Goal: Navigation & Orientation: Find specific page/section

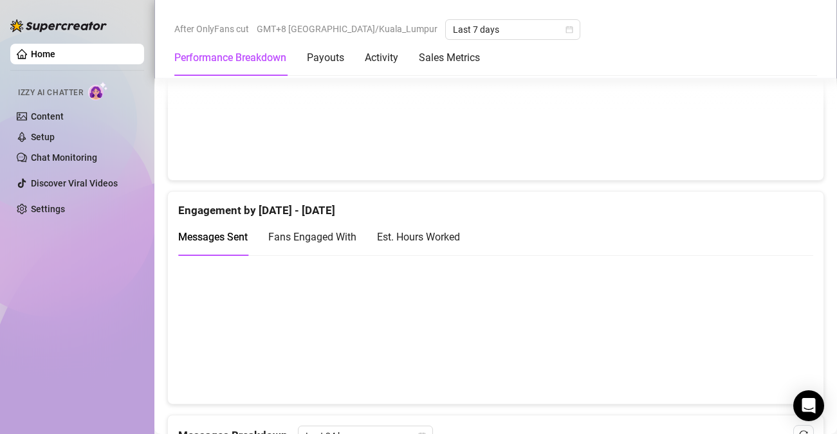
scroll to position [644, 0]
